Goal: Transaction & Acquisition: Purchase product/service

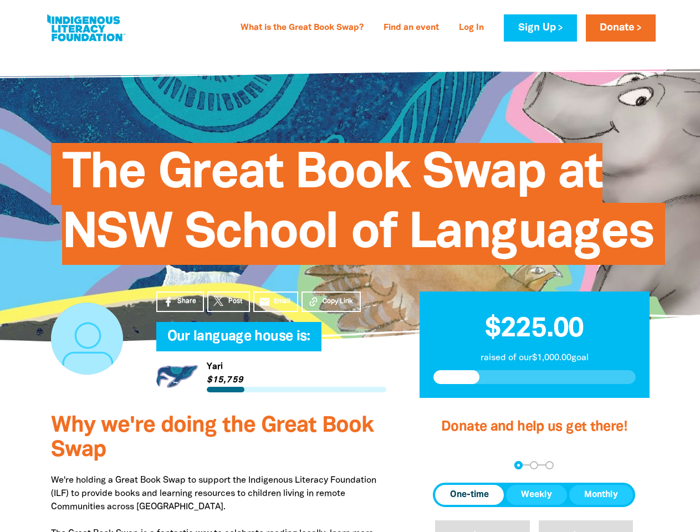
click at [350, 265] on span "The Great Book Swap at NSW School of Languages" at bounding box center [358, 208] width 592 height 114
click at [331, 302] on span "Copy Link" at bounding box center [338, 302] width 31 height 10
click at [448, 465] on div "arrow_back Back Step 1 Step 2 Step 3" at bounding box center [534, 465] width 202 height 8
click at [519, 465] on div "Navigate to step 1 of 3 to enter your donation amount" at bounding box center [518, 465] width 3 height 3
click at [470, 495] on span "One-time" at bounding box center [469, 495] width 39 height 13
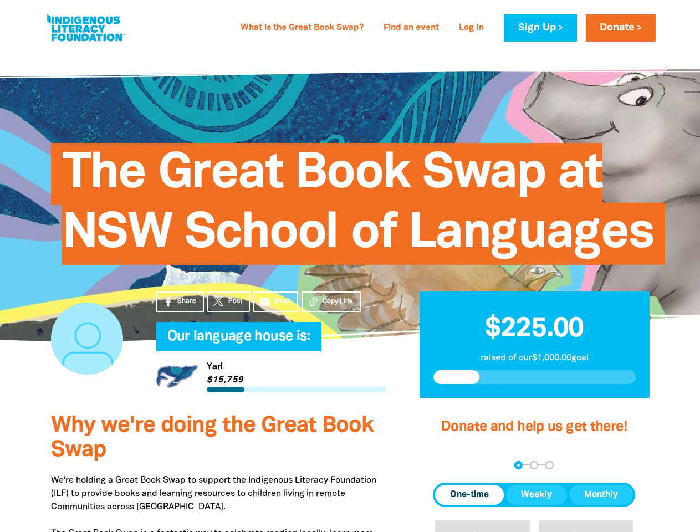
click at [537, 495] on span "Weekly" at bounding box center [536, 495] width 31 height 13
click at [601, 495] on span "Monthly" at bounding box center [602, 495] width 34 height 13
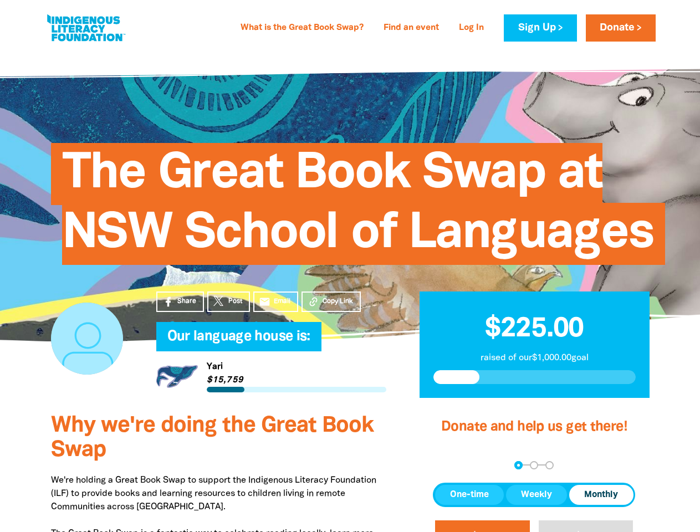
click at [482, 526] on button "$20" at bounding box center [482, 540] width 95 height 38
